Goal: Use online tool/utility: Utilize a website feature to perform a specific function

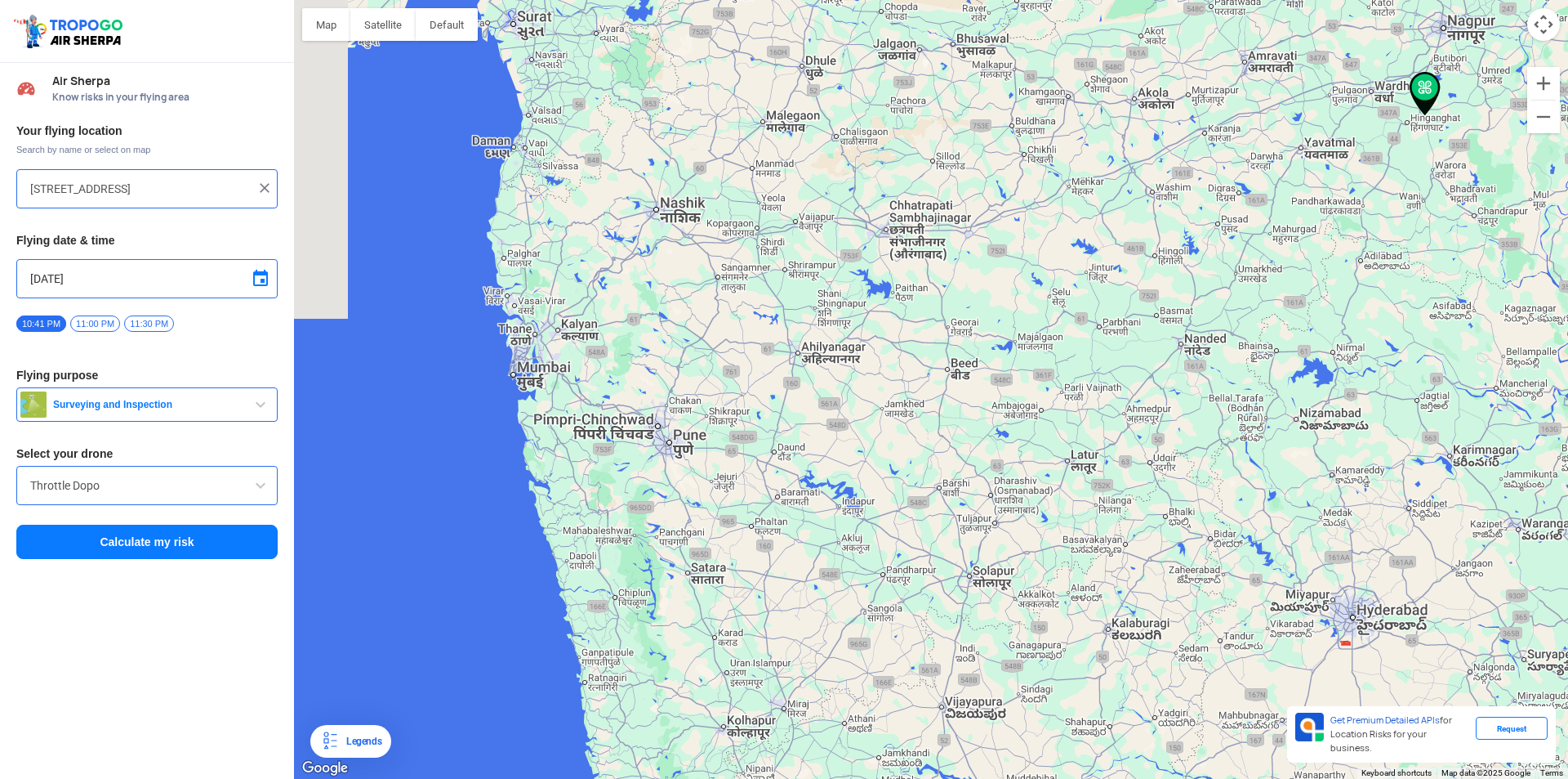
drag, startPoint x: 515, startPoint y: 479, endPoint x: 699, endPoint y: 484, distance: 184.1
click at [699, 484] on div at bounding box center [930, 389] width 1274 height 779
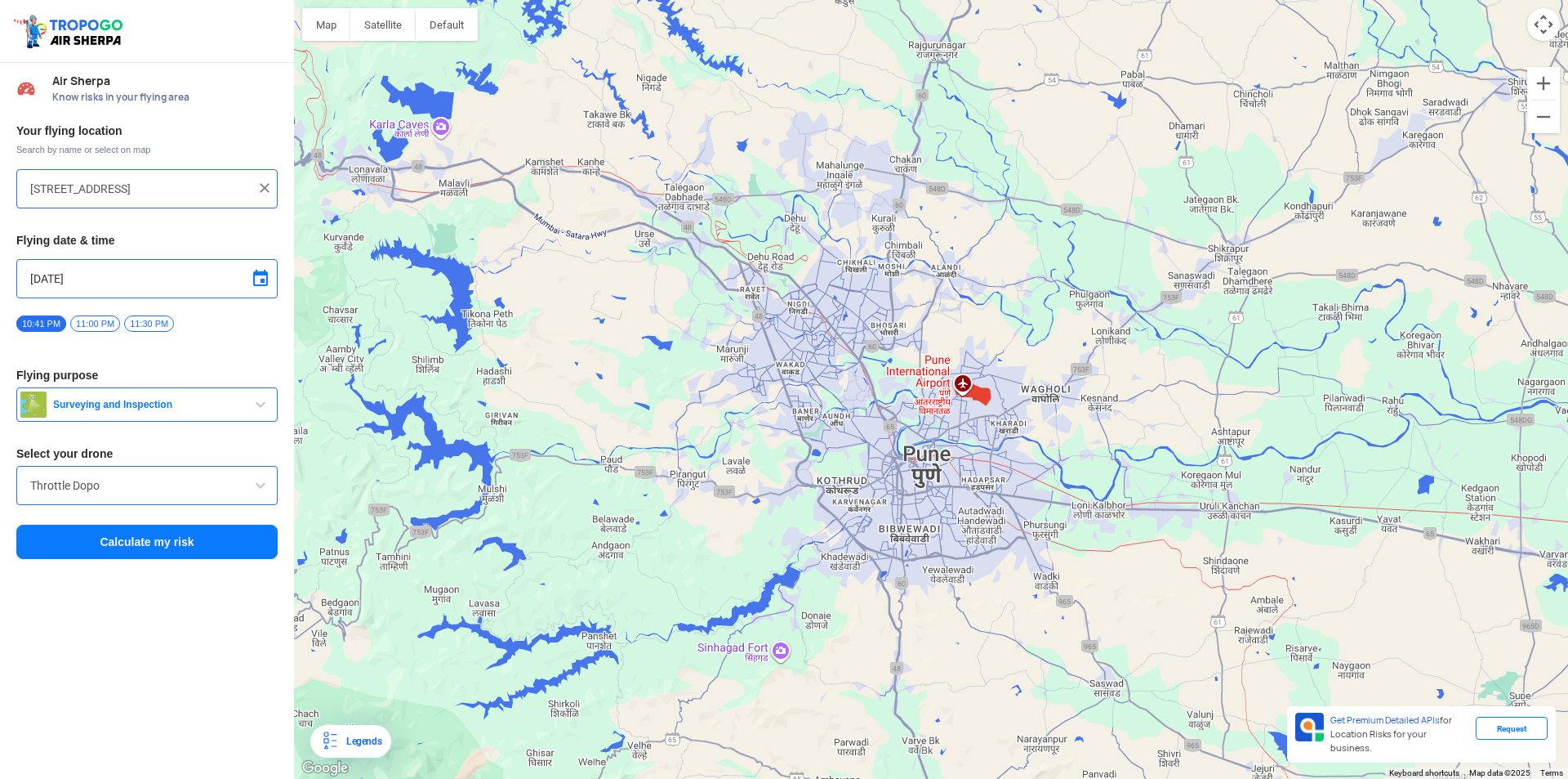
drag, startPoint x: 594, startPoint y: 321, endPoint x: 663, endPoint y: 373, distance: 86.4
click at [663, 373] on div at bounding box center [930, 389] width 1274 height 779
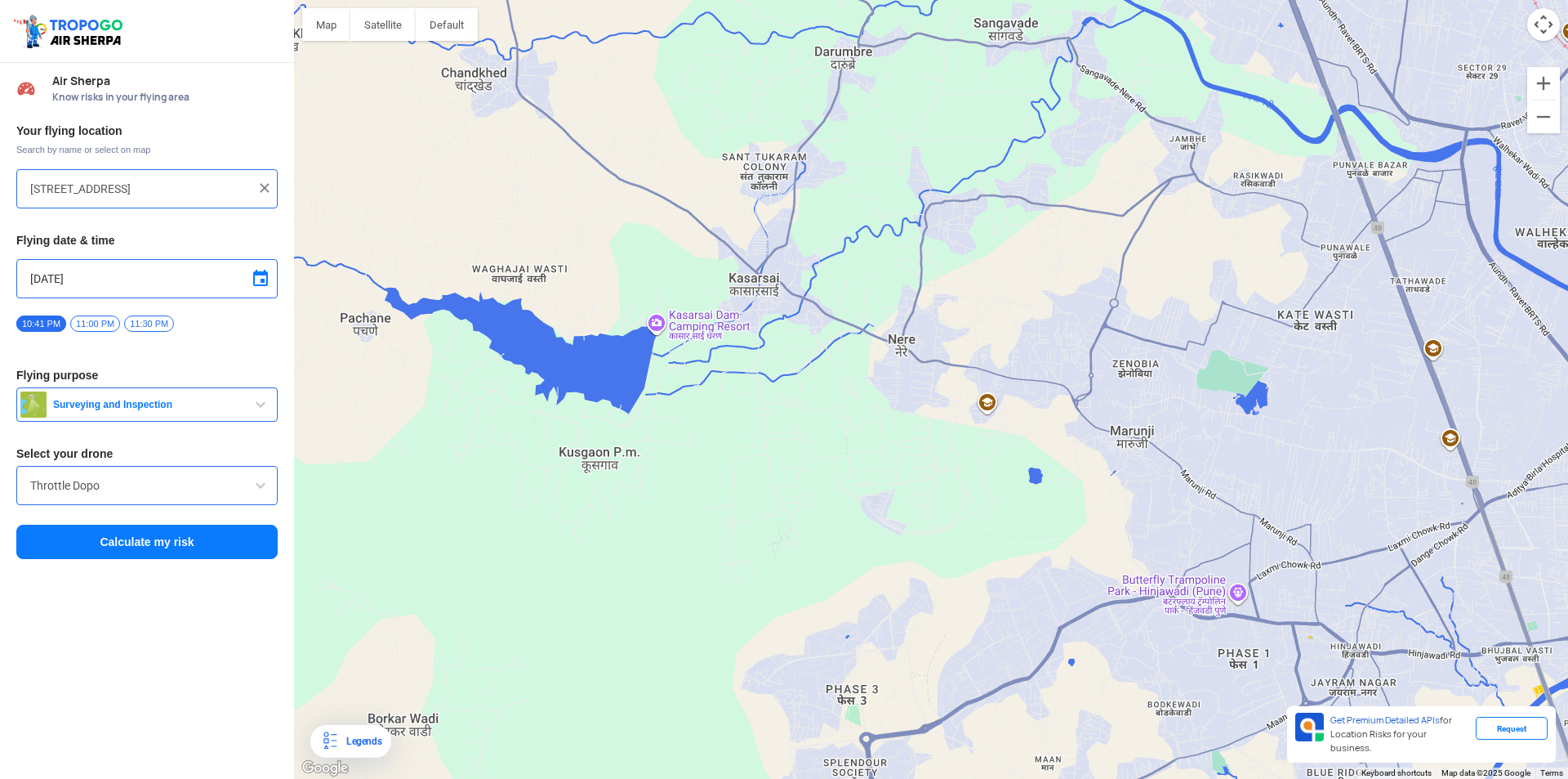
click at [921, 517] on div at bounding box center [930, 389] width 1274 height 779
type input "Pimpri-[GEOGRAPHIC_DATA], [GEOGRAPHIC_DATA]"
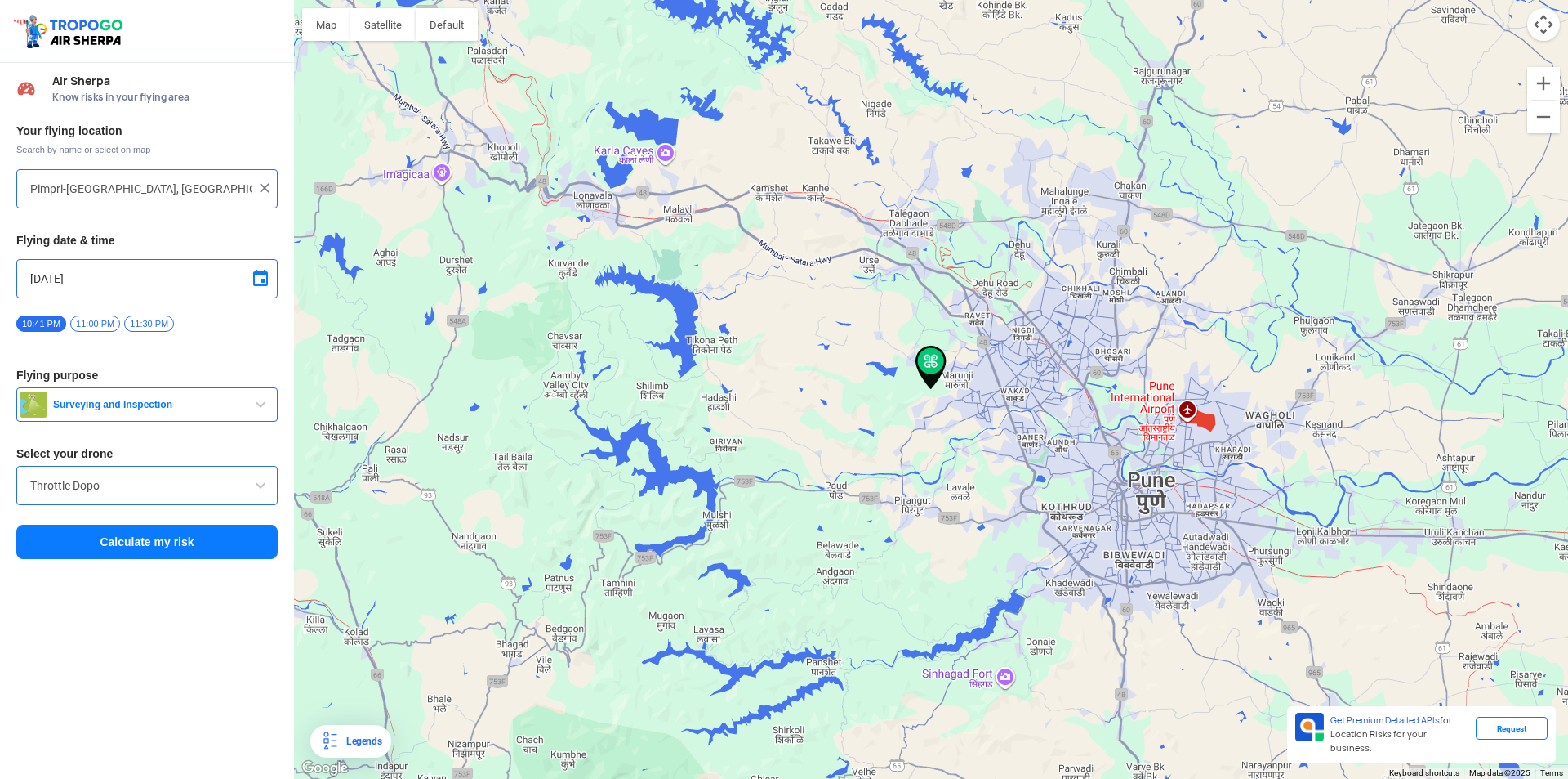
click at [241, 404] on span "Surveying and Inspection" at bounding box center [149, 405] width 204 height 13
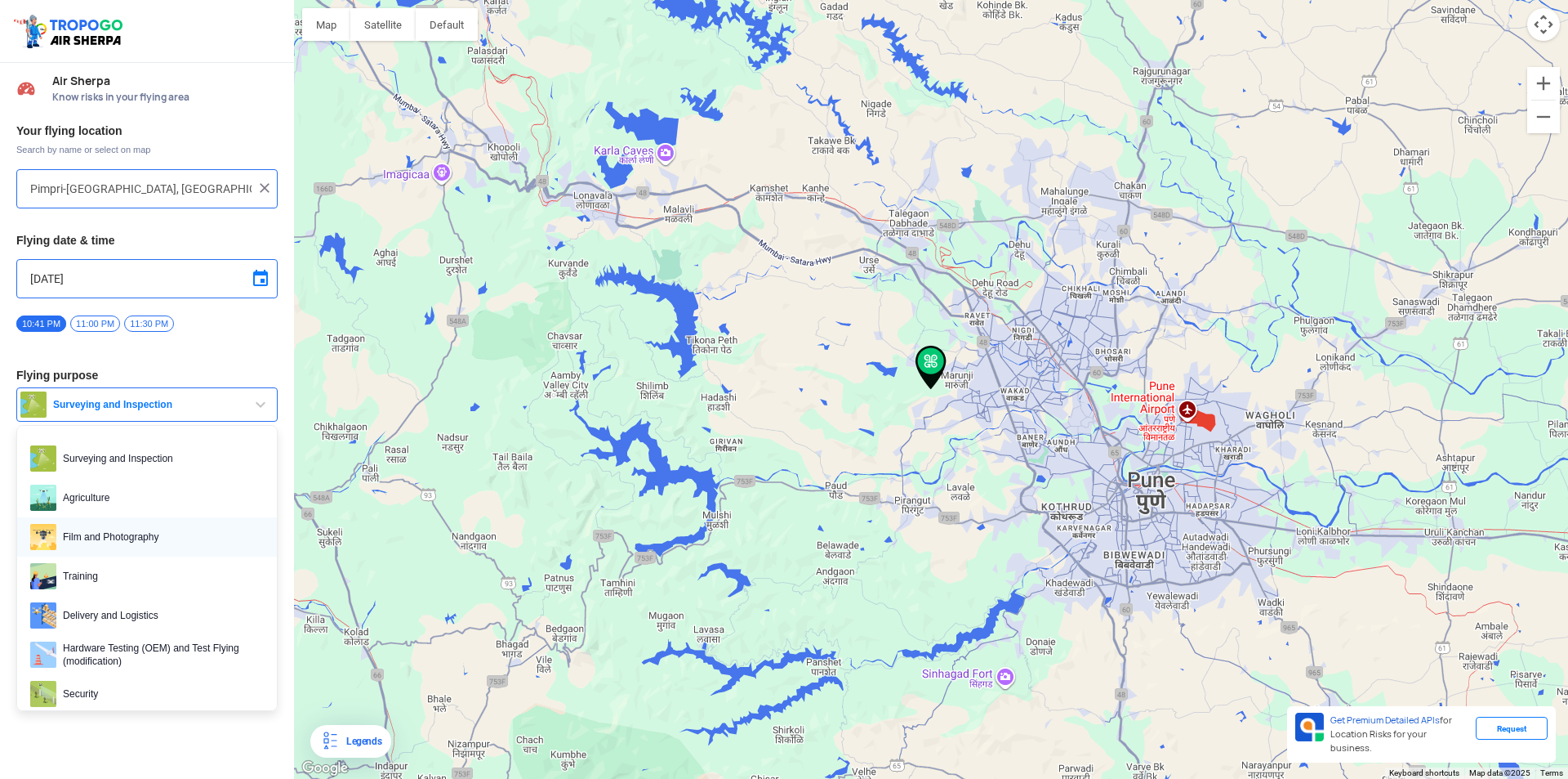
click at [209, 534] on span "Film and Photography" at bounding box center [160, 536] width 208 height 26
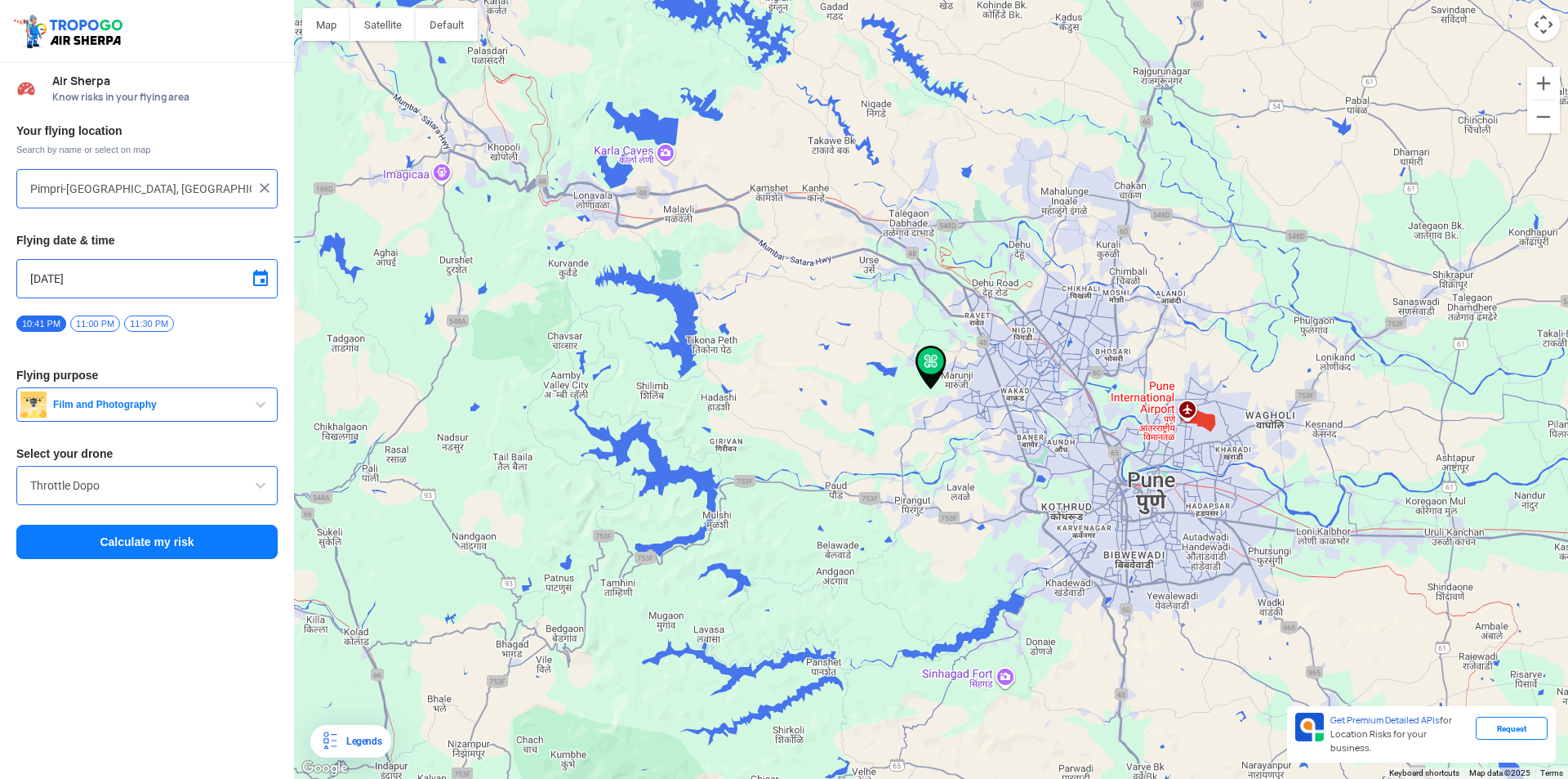
click at [174, 488] on input "Throttle Dopo" at bounding box center [147, 485] width 234 height 19
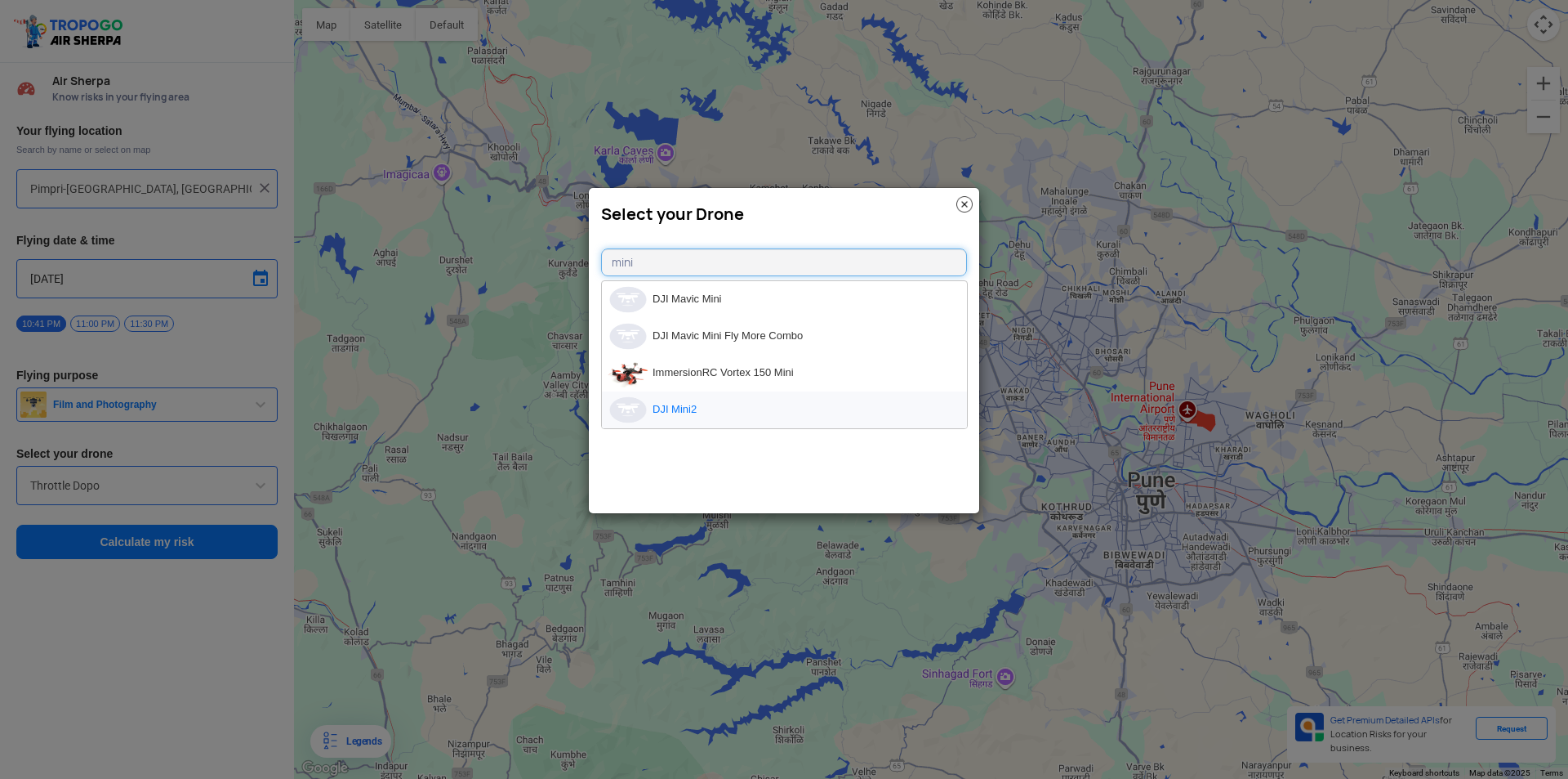
type input "mini"
click at [664, 402] on li "DJI Mini2" at bounding box center [784, 410] width 366 height 37
type input "DJI Mini2"
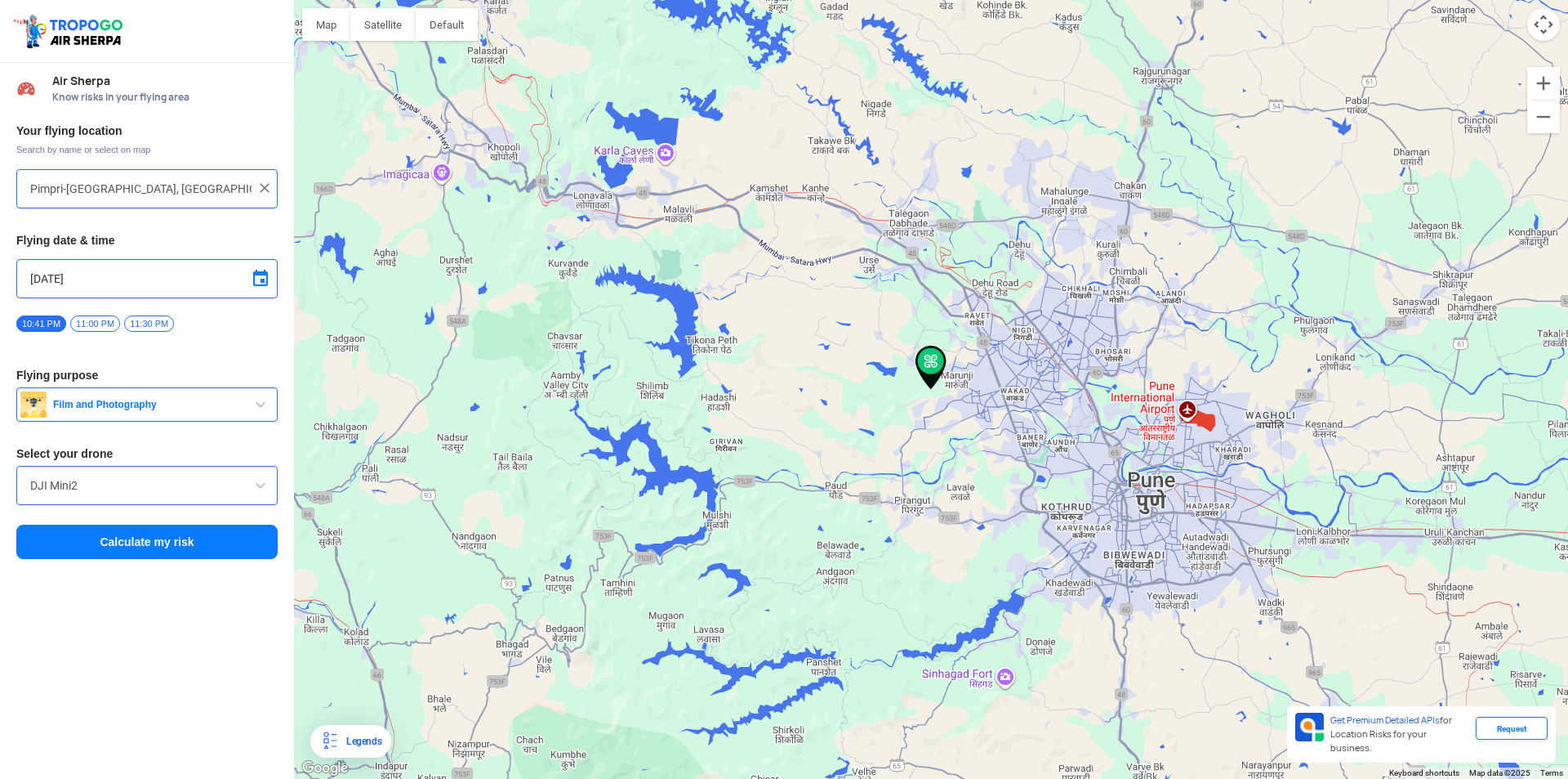
click at [97, 534] on button "Calculate my risk" at bounding box center [147, 541] width 261 height 34
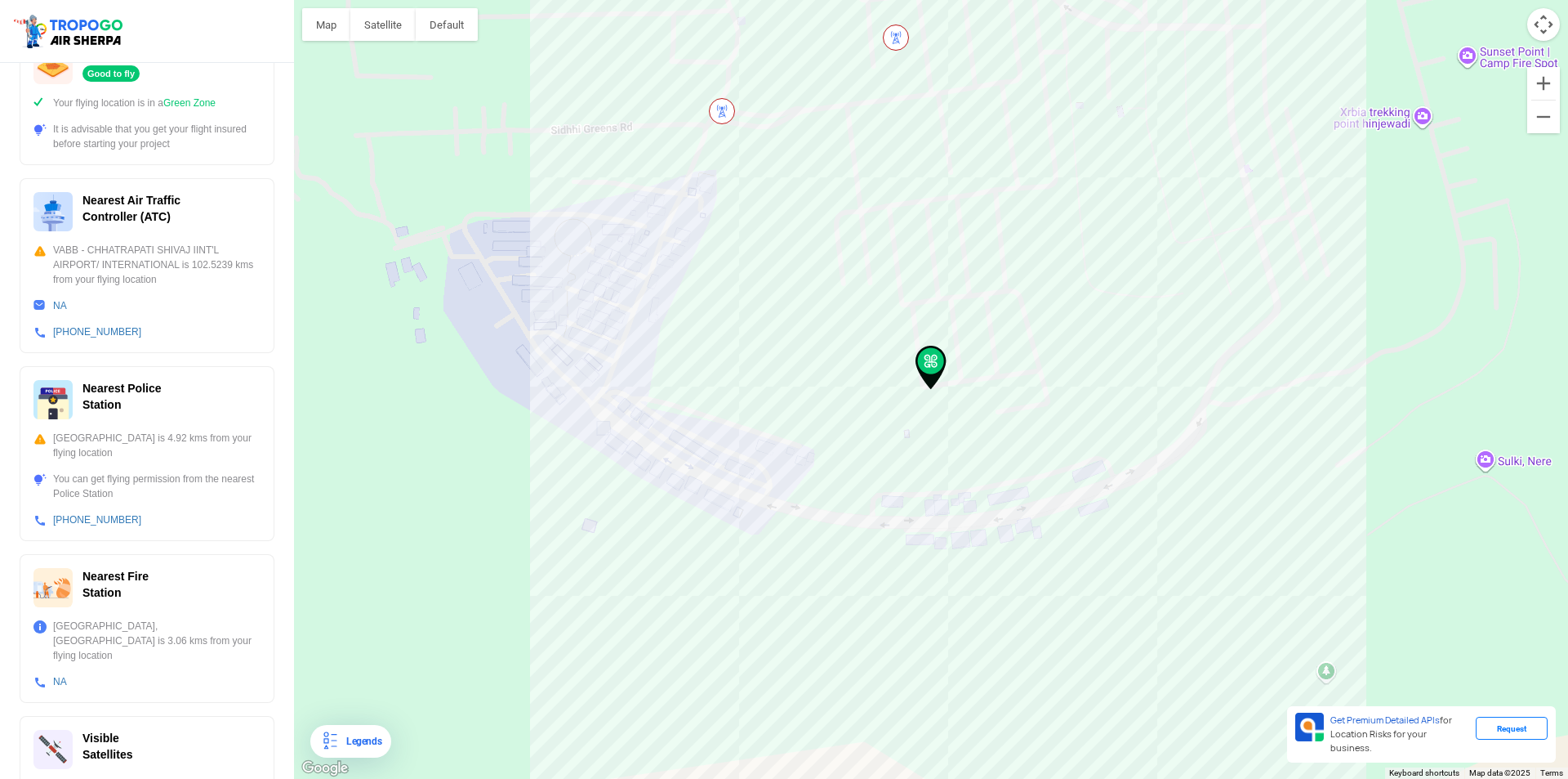
scroll to position [364, 0]
